Goal: Task Accomplishment & Management: Use online tool/utility

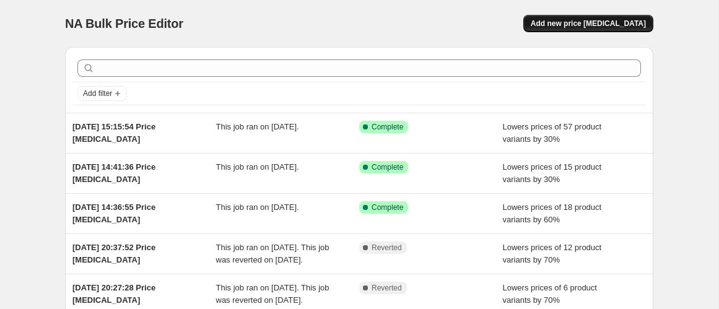
click at [622, 20] on span "Add new price [MEDICAL_DATA]" at bounding box center [588, 24] width 115 height 10
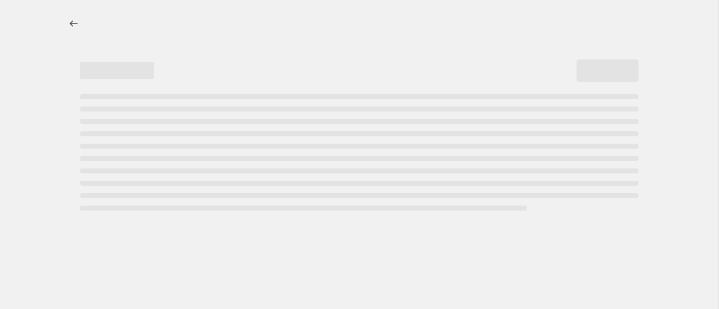
select select "percentage"
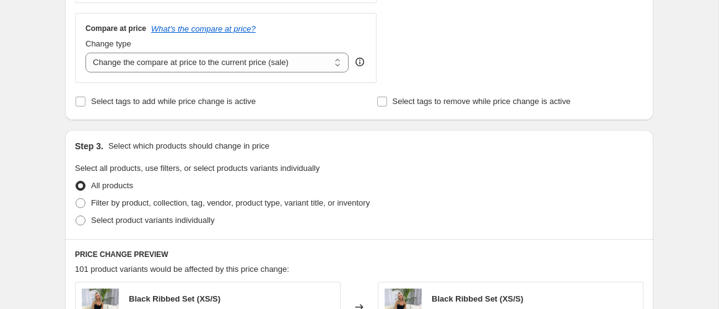
scroll to position [454, 0]
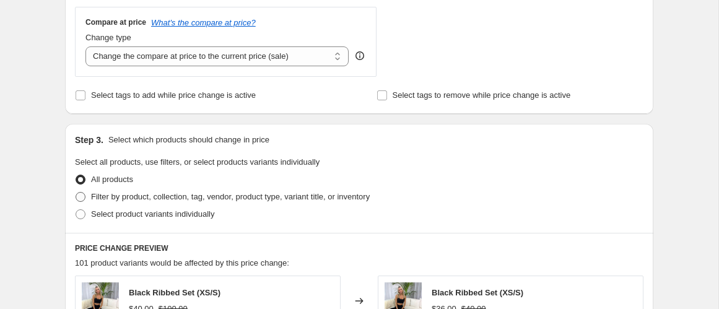
click at [93, 192] on span "Filter by product, collection, tag, vendor, product type, variant title, or inv…" at bounding box center [230, 196] width 279 height 9
click at [76, 192] on input "Filter by product, collection, tag, vendor, product type, variant title, or inv…" at bounding box center [76, 192] width 1 height 1
radio input "true"
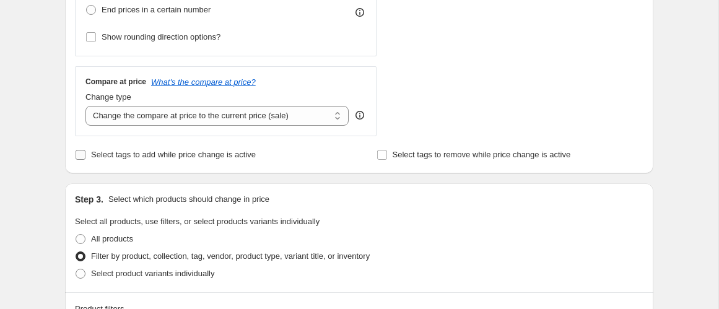
scroll to position [410, 0]
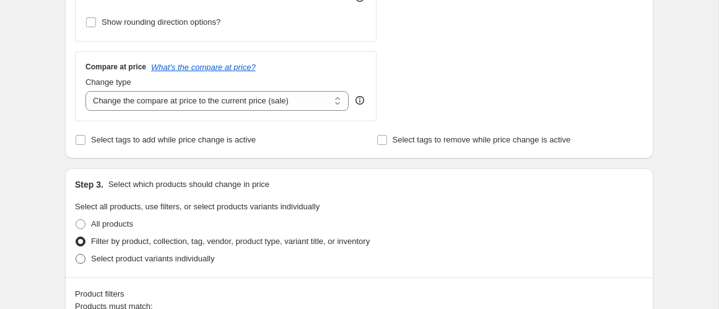
click at [110, 258] on span "Select product variants individually" at bounding box center [152, 258] width 123 height 9
click at [76, 254] on input "Select product variants individually" at bounding box center [76, 254] width 1 height 1
radio input "true"
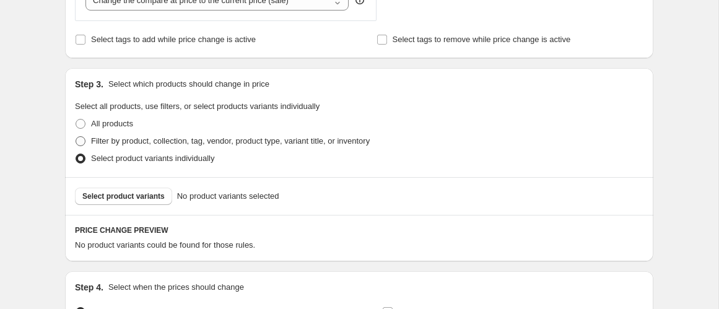
scroll to position [518, 0]
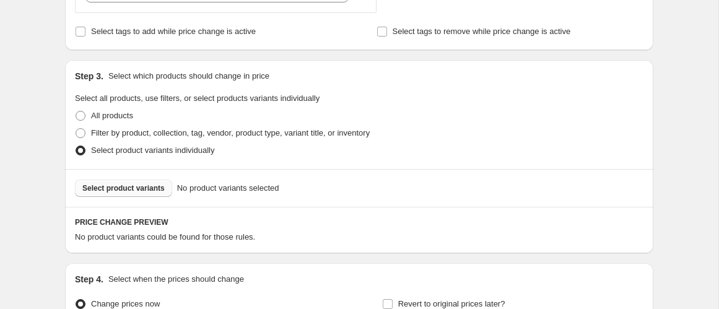
click at [129, 187] on span "Select product variants" at bounding box center [123, 188] width 82 height 10
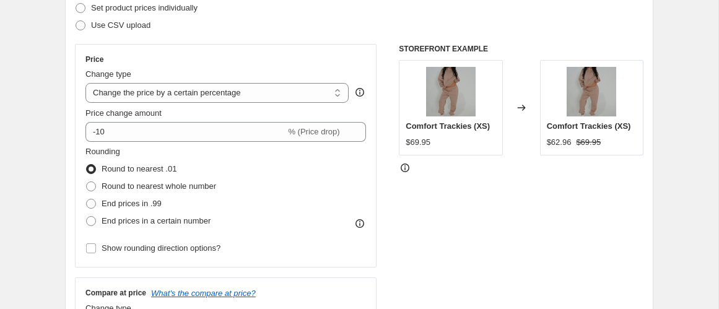
scroll to position [189, 0]
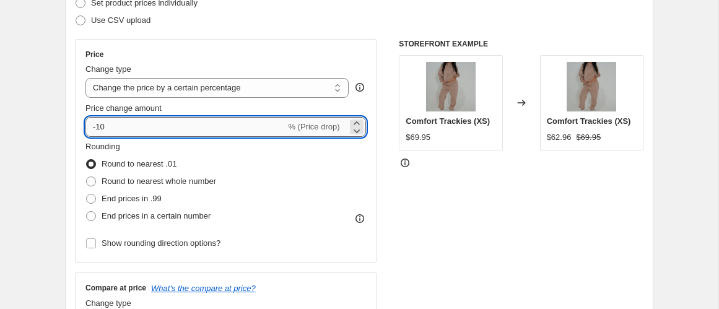
click at [121, 128] on input "-10" at bounding box center [185, 127] width 200 height 20
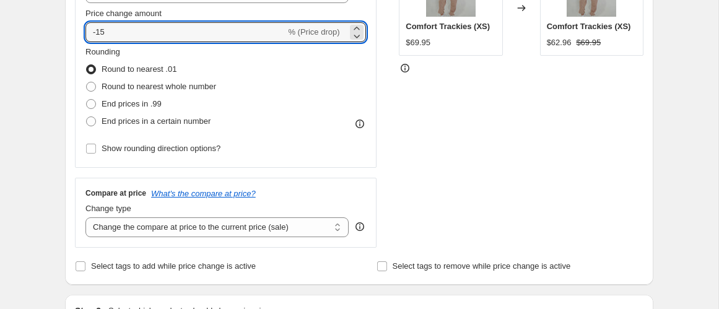
scroll to position [285, 0]
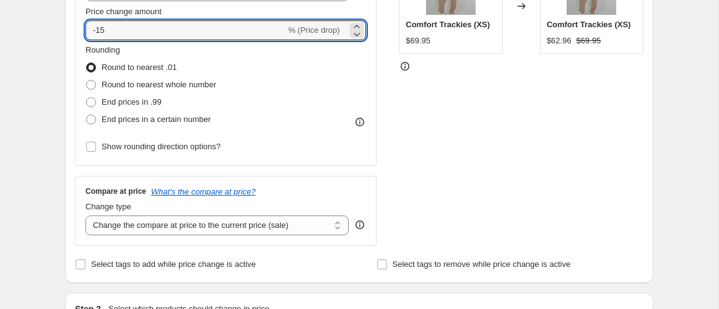
type input "-15"
click at [486, 185] on div "STOREFRONT EXAMPLE Comfort Trackies (XS) $69.95 Changed to Comfort Trackies (XS…" at bounding box center [521, 93] width 245 height 303
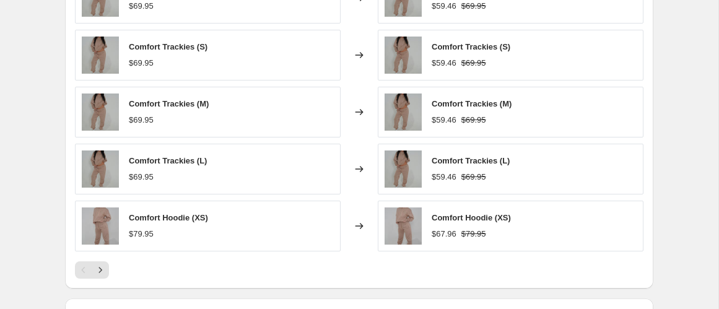
scroll to position [804, 0]
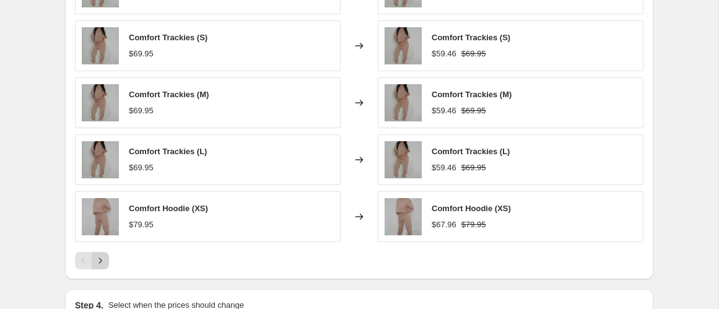
click at [105, 260] on icon "Next" at bounding box center [100, 260] width 12 height 12
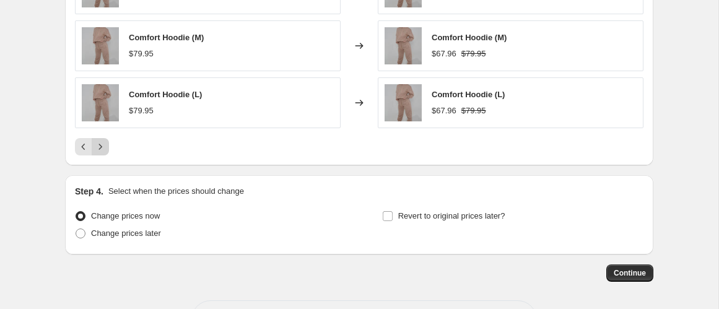
scroll to position [852, 0]
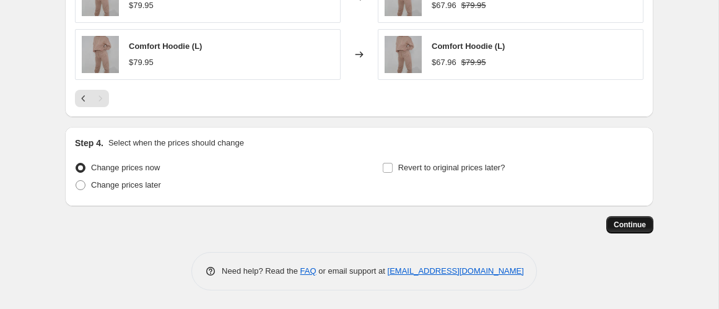
click at [622, 223] on span "Continue" at bounding box center [629, 225] width 32 height 10
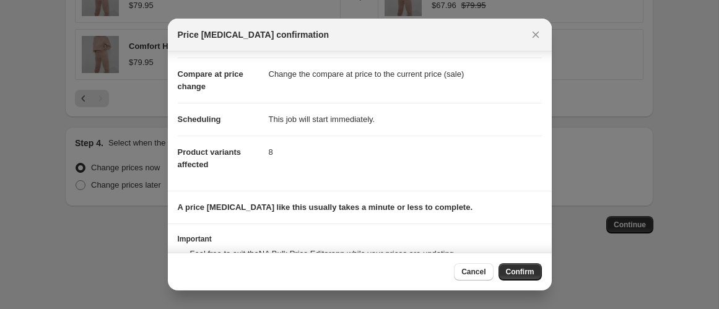
scroll to position [98, 0]
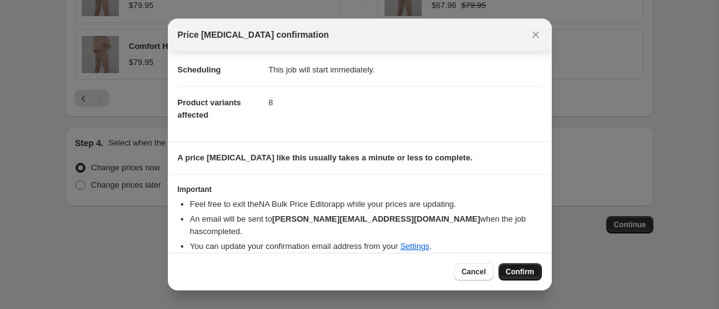
click at [519, 267] on span "Confirm" at bounding box center [520, 272] width 28 height 10
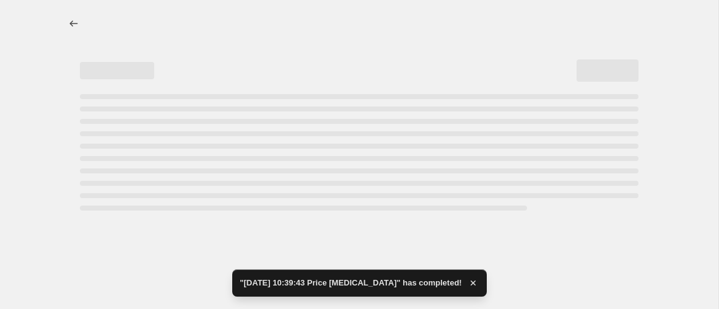
select select "percentage"
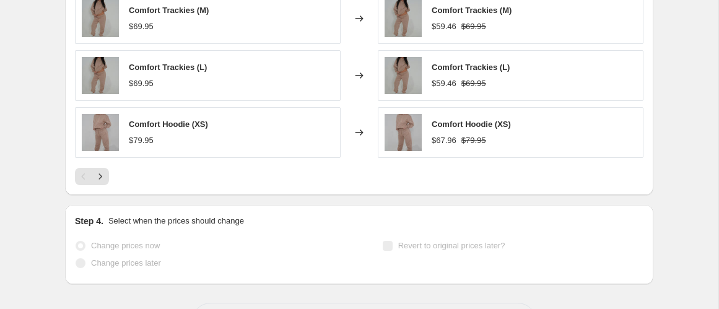
scroll to position [1057, 0]
